Goal: Go to known website: Access a specific website the user already knows

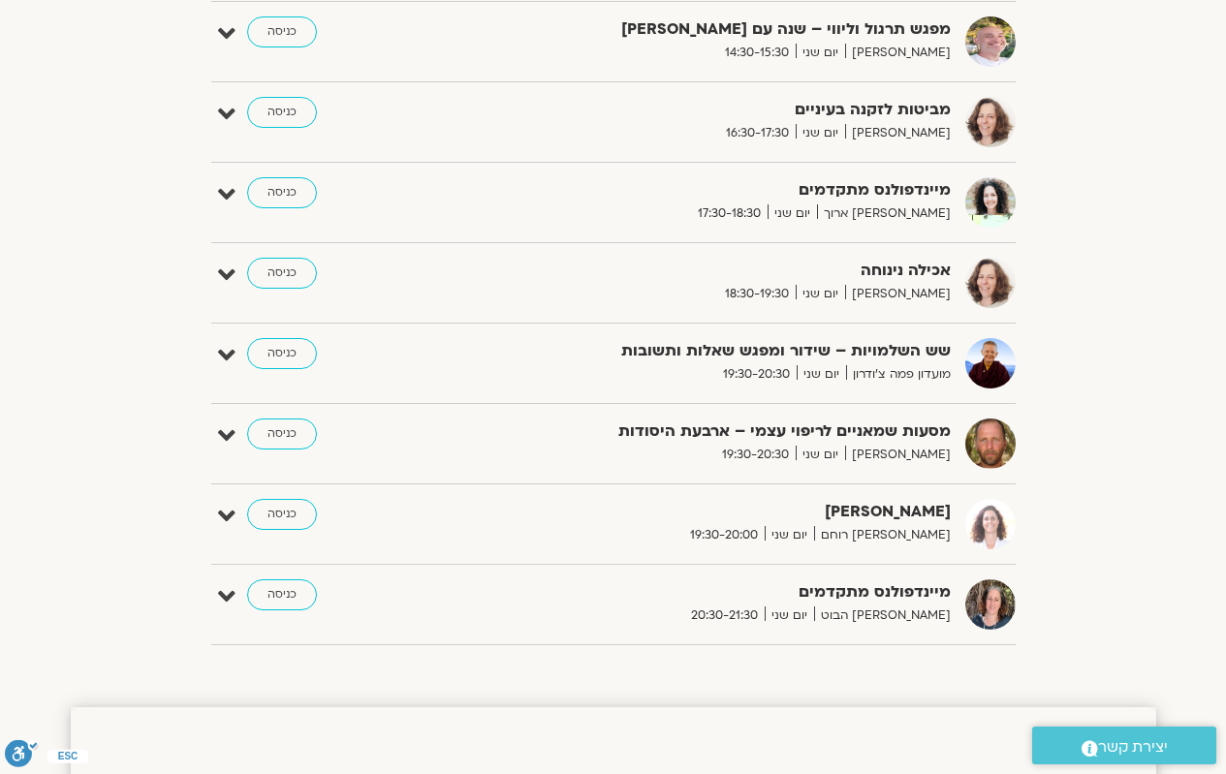
scroll to position [1356, 0]
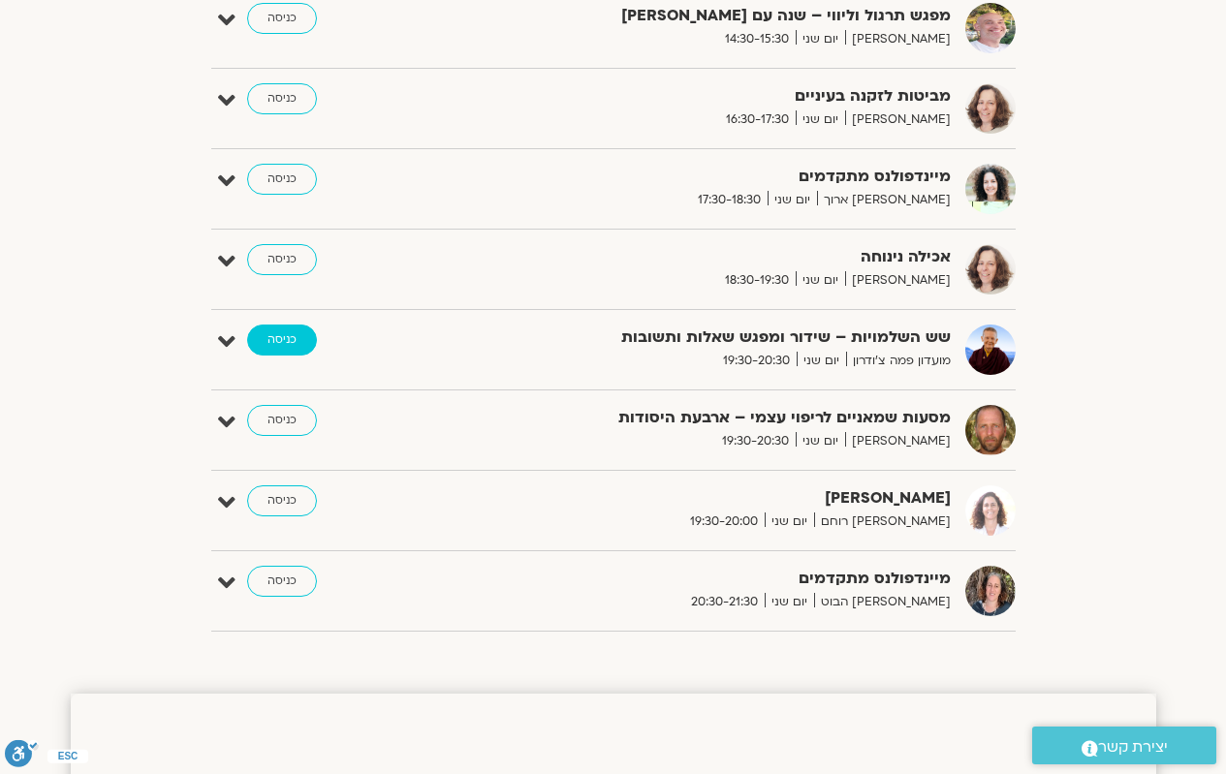
click at [293, 349] on link "כניסה" at bounding box center [282, 340] width 70 height 31
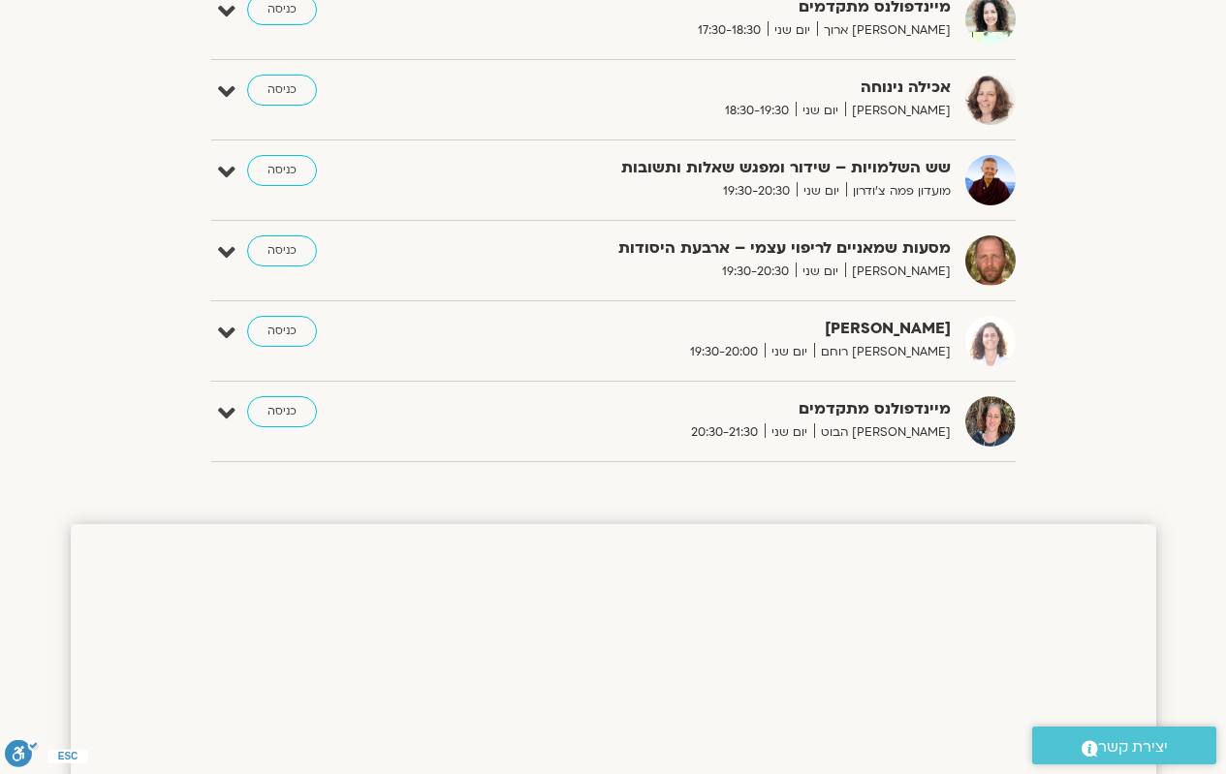
scroll to position [1332, 0]
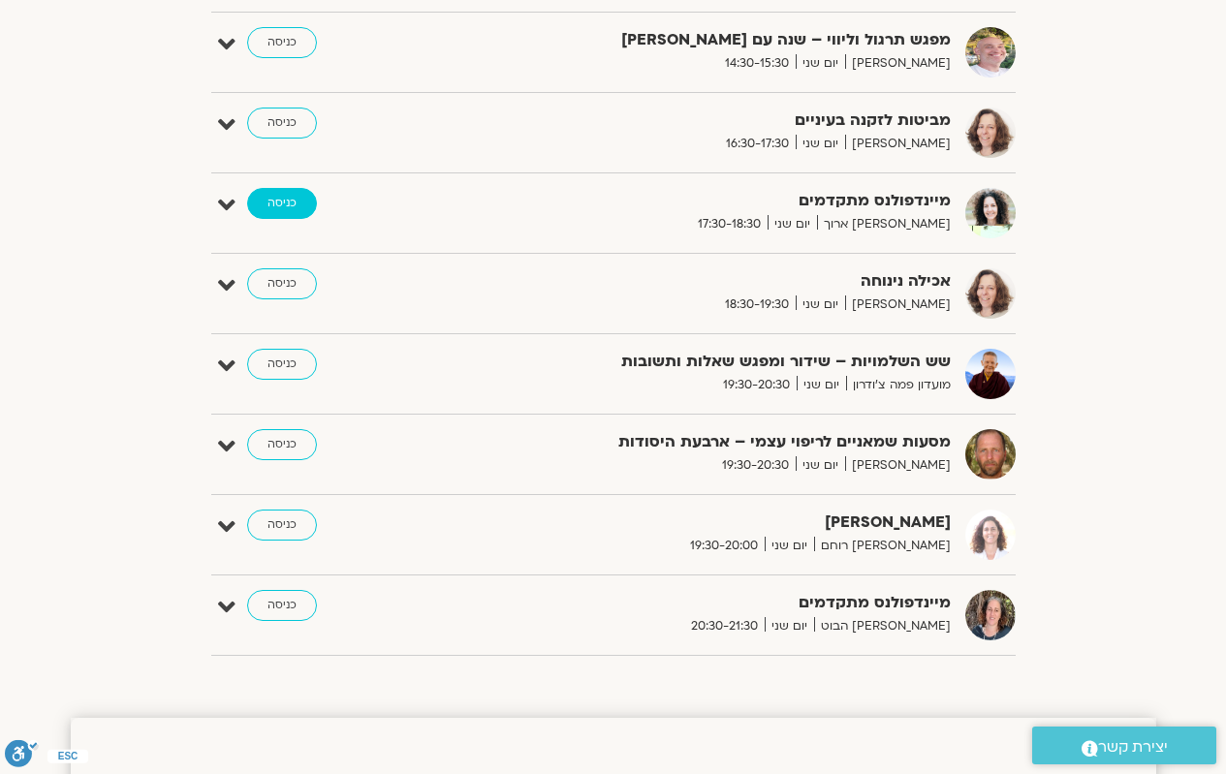
click at [294, 211] on link "כניסה" at bounding box center [282, 203] width 70 height 31
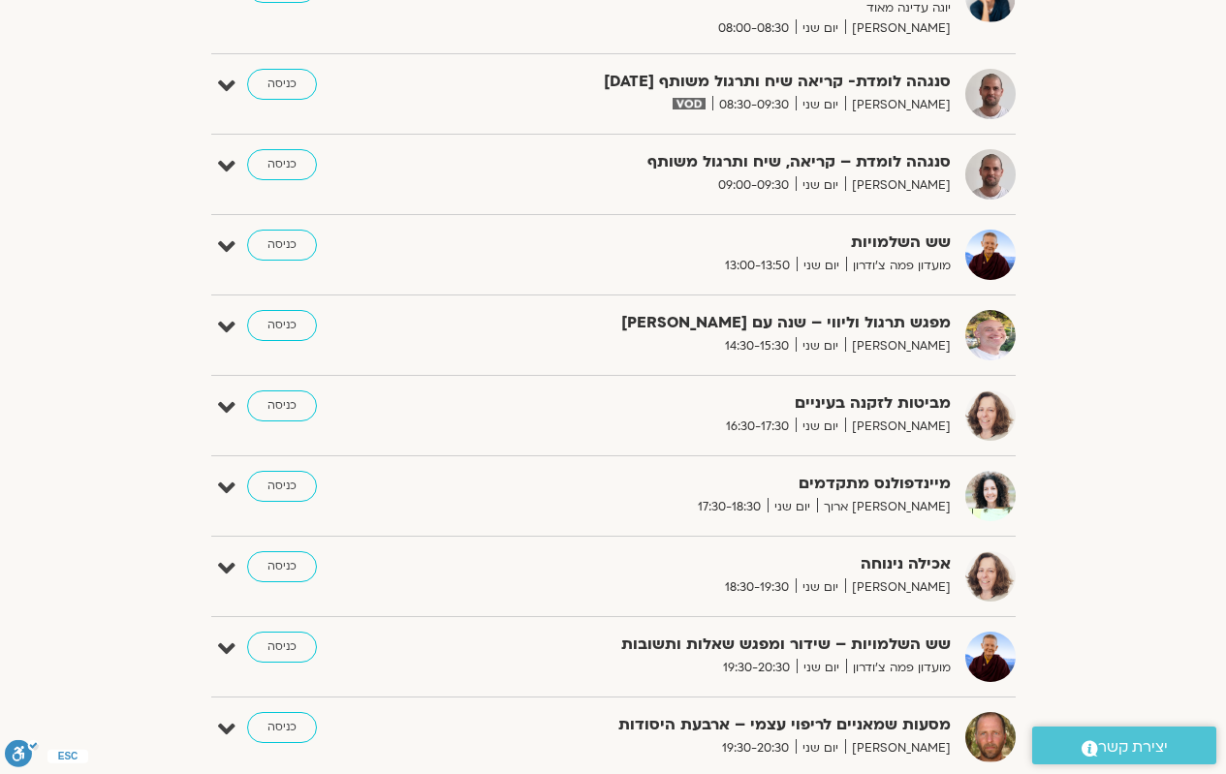
scroll to position [1017, 0]
